Goal: Transaction & Acquisition: Purchase product/service

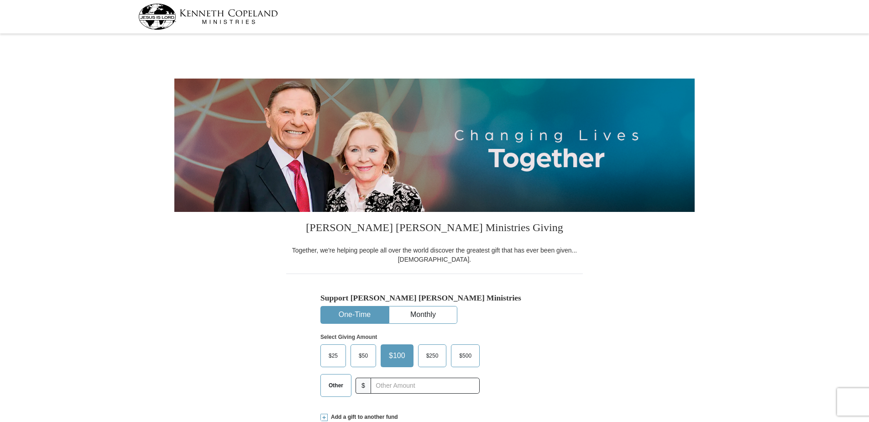
select select "PA"
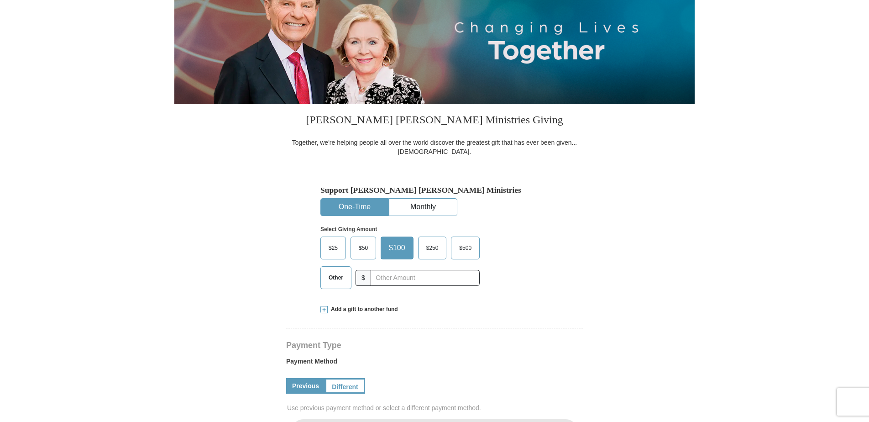
scroll to position [137, 0]
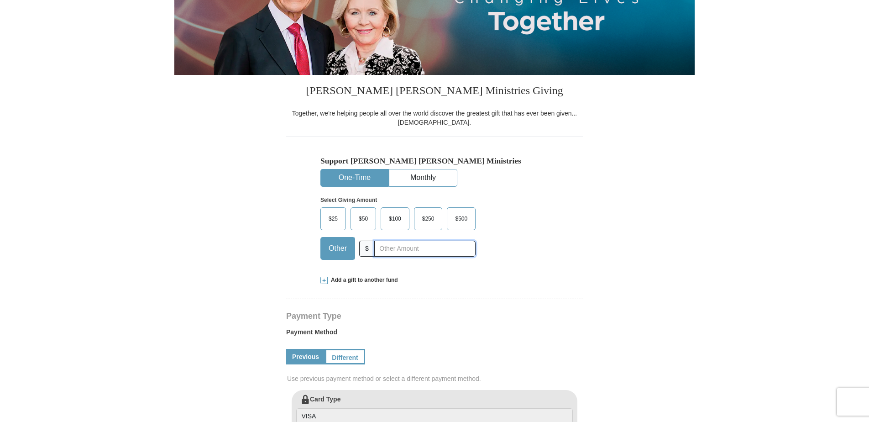
click at [404, 252] on input "text" at bounding box center [424, 248] width 101 height 16
type input "107.10"
click at [207, 283] on form "[PERSON_NAME] [PERSON_NAME] Ministries Giving Together, we're helping people al…" at bounding box center [434, 391] width 520 height 983
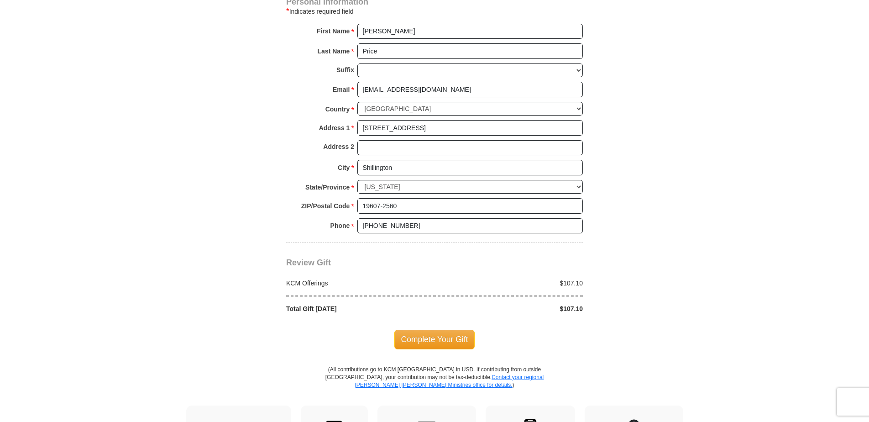
scroll to position [639, 0]
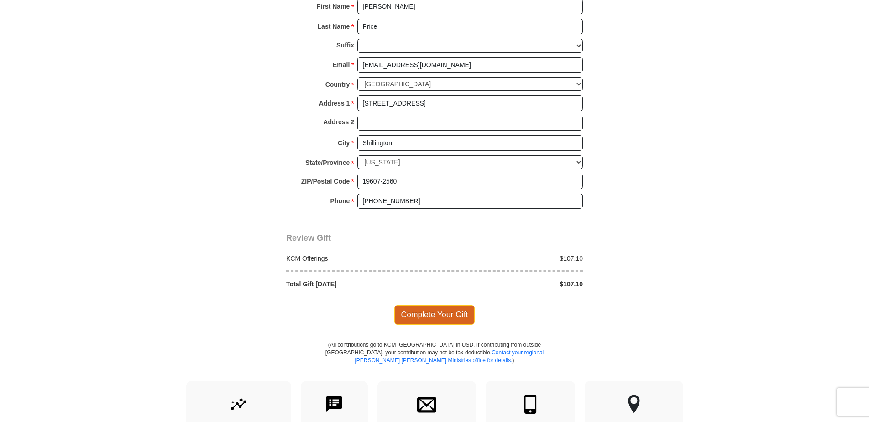
click at [433, 307] on span "Complete Your Gift" at bounding box center [434, 314] width 81 height 19
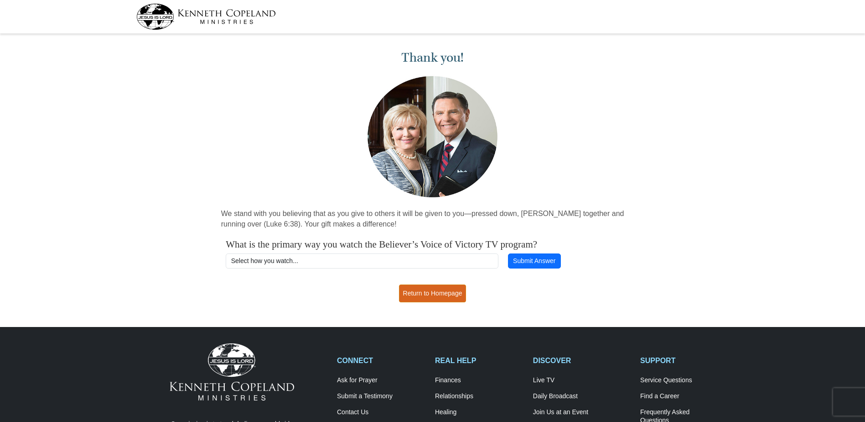
click at [427, 293] on link "Return to Homepage" at bounding box center [433, 293] width 68 height 18
